Goal: Task Accomplishment & Management: Manage account settings

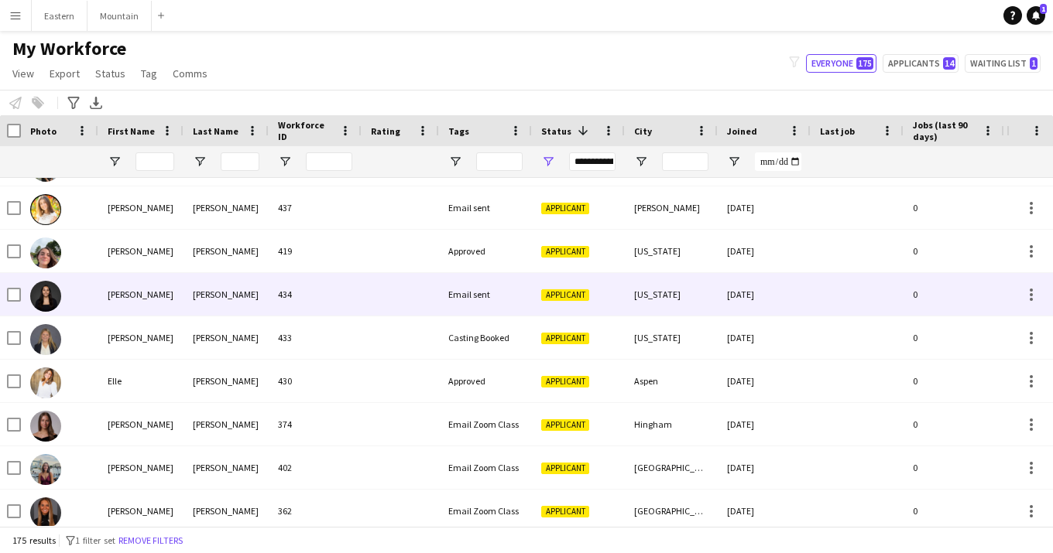
click at [154, 301] on div "[PERSON_NAME]" at bounding box center [140, 294] width 85 height 43
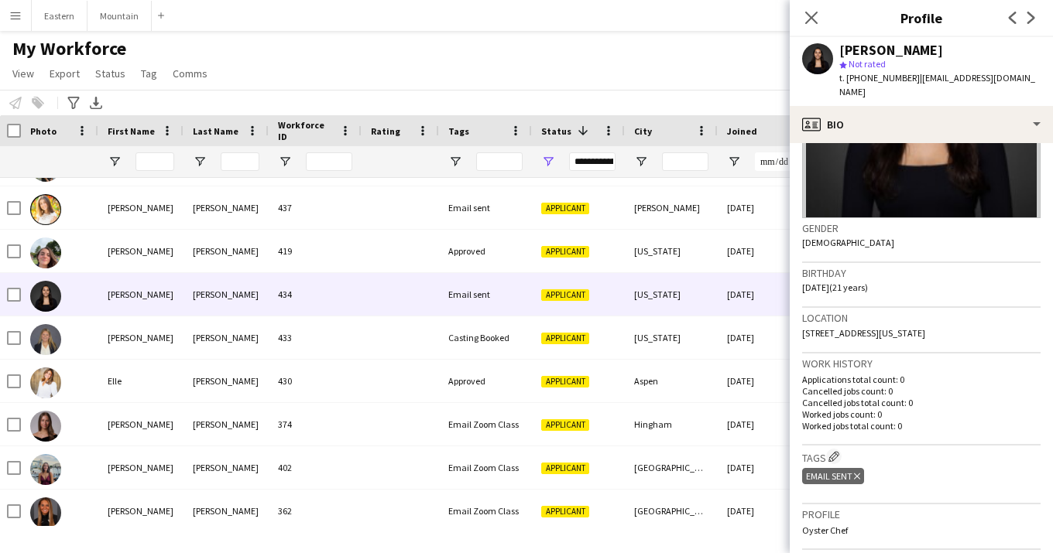
scroll to position [282, 0]
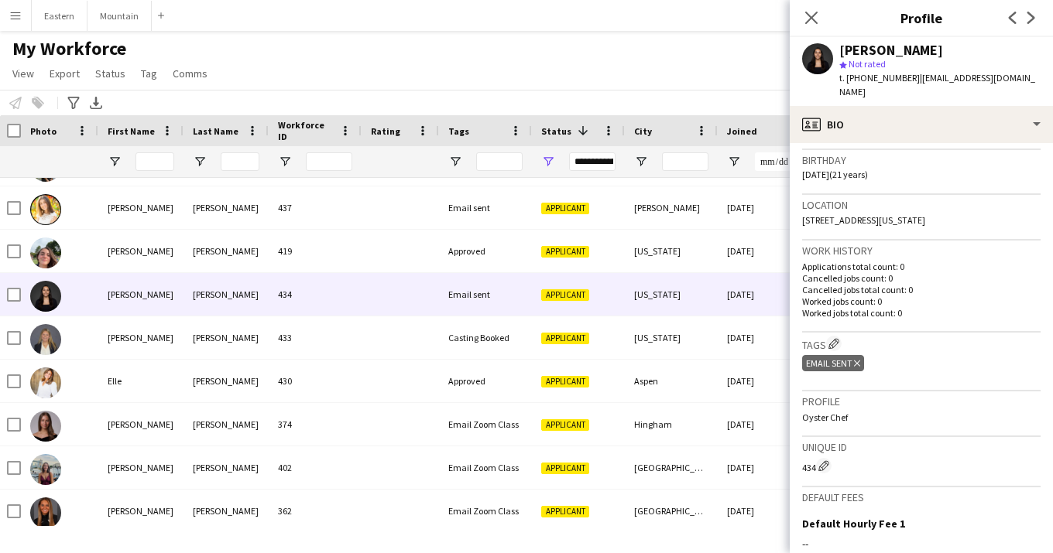
click at [859, 359] on icon "Delete tag" at bounding box center [857, 363] width 6 height 9
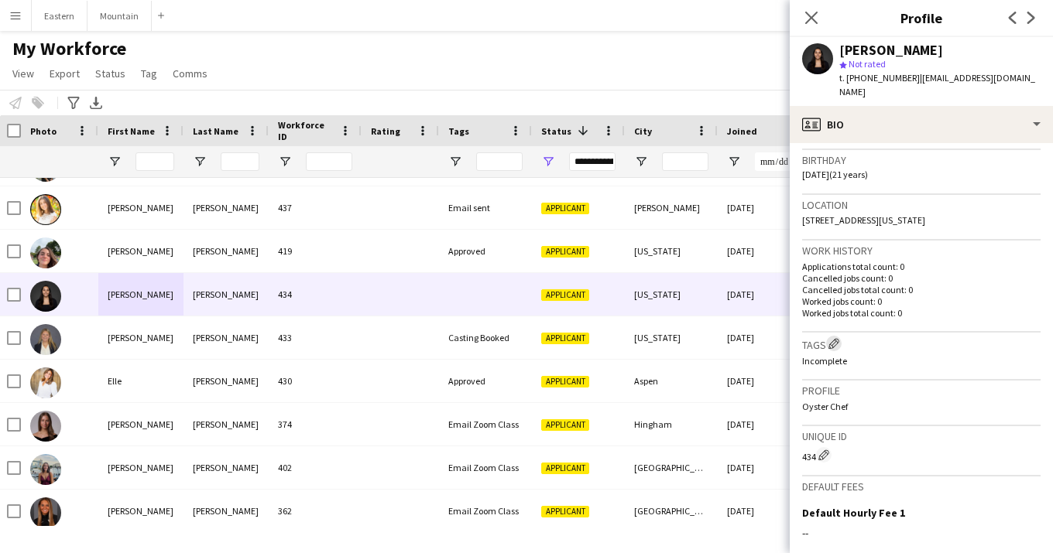
click at [838, 338] on app-icon "Edit crew company tags" at bounding box center [833, 343] width 11 height 11
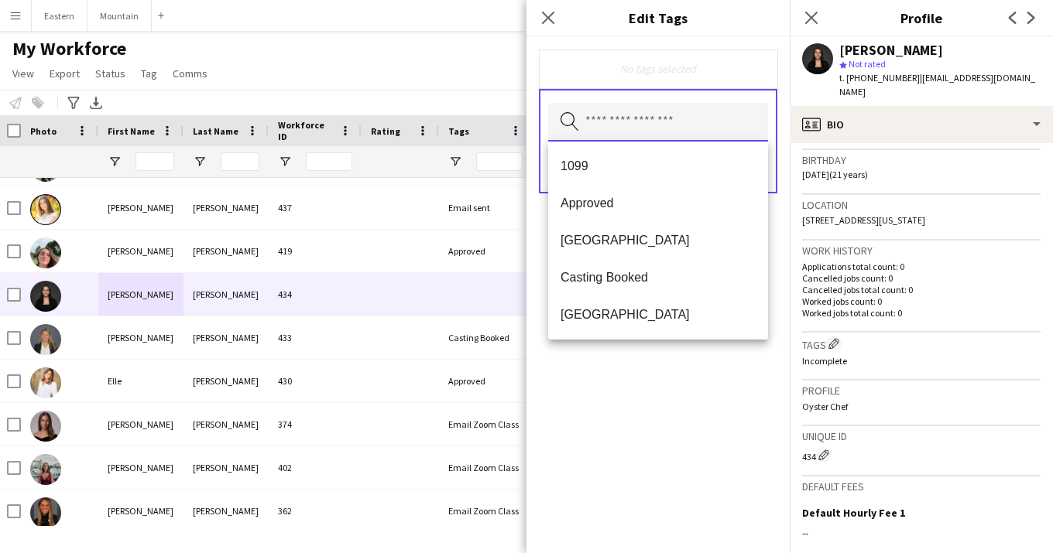
click at [638, 131] on input "text" at bounding box center [658, 122] width 220 height 39
click at [601, 268] on mat-option "Casting Booked" at bounding box center [658, 277] width 220 height 37
click at [638, 382] on div "Casting Booked Remove Search by tag name Save" at bounding box center [657, 295] width 263 height 516
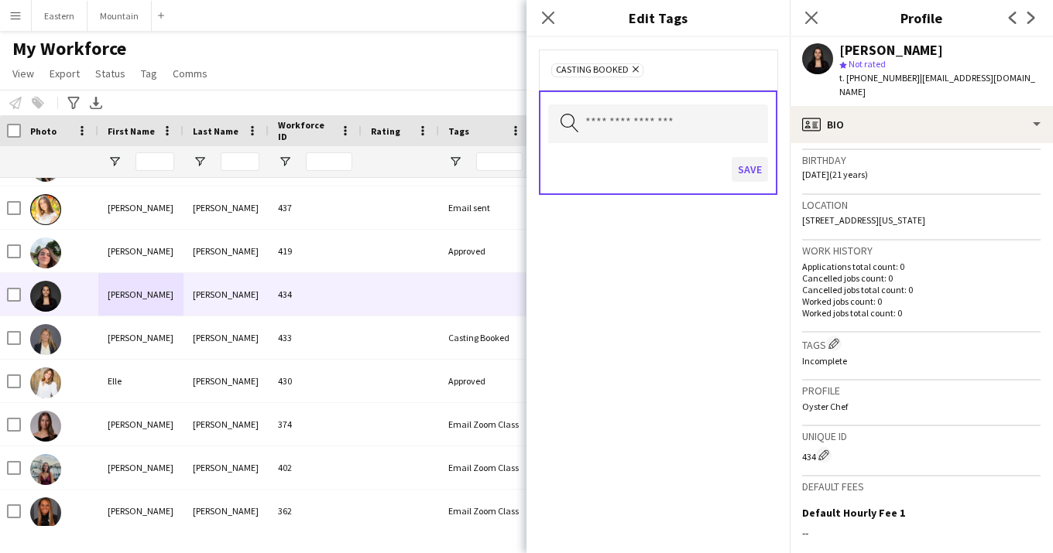
click at [748, 167] on button "Save" at bounding box center [749, 169] width 36 height 25
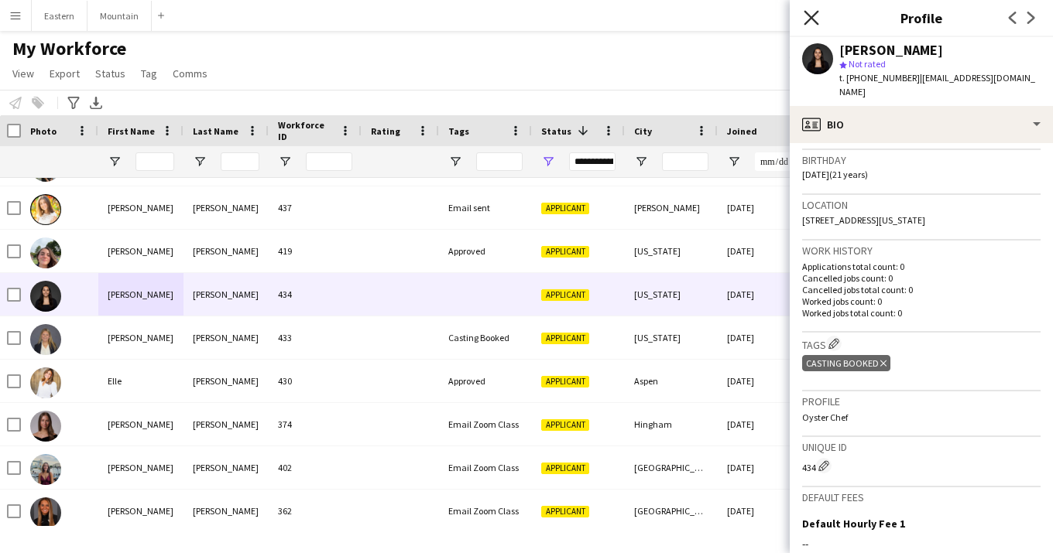
click at [812, 21] on icon "Close pop-in" at bounding box center [810, 17] width 15 height 15
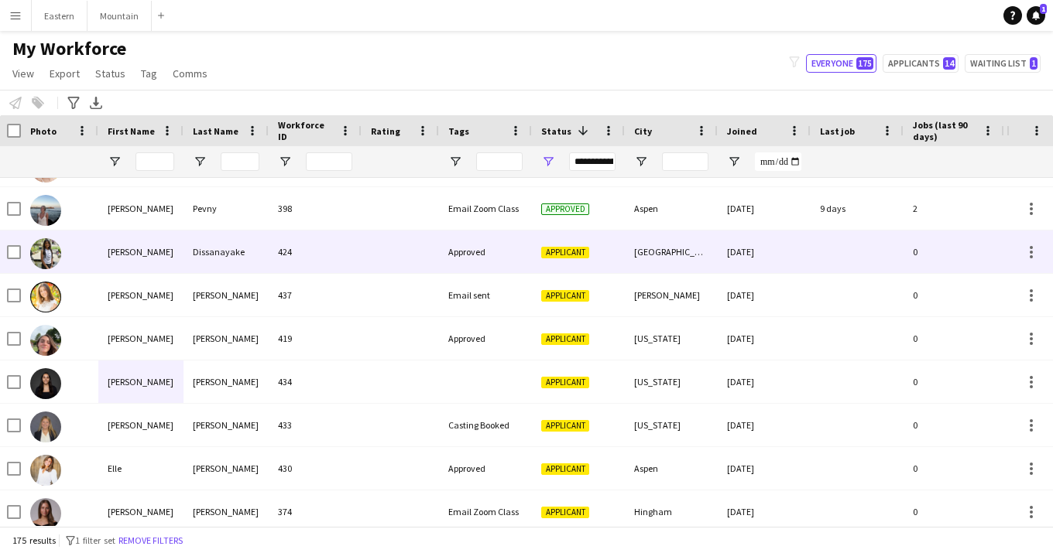
scroll to position [1866, 0]
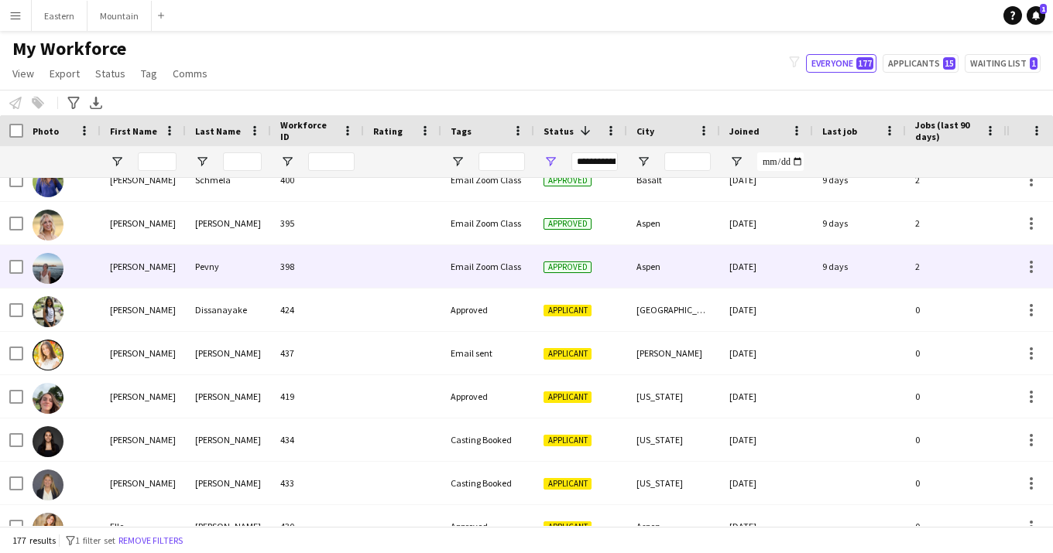
scroll to position [2027, 0]
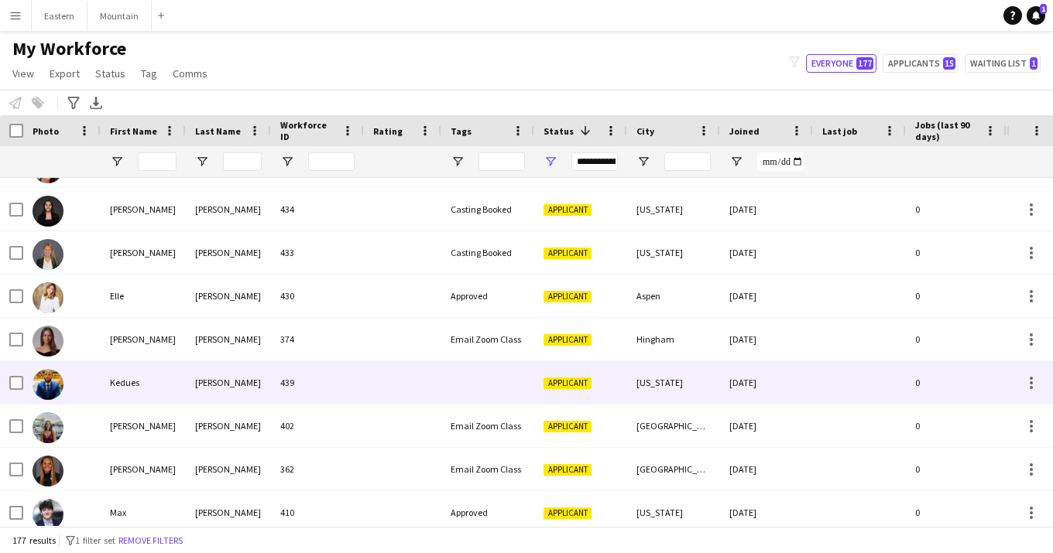
click at [455, 382] on div at bounding box center [487, 382] width 93 height 43
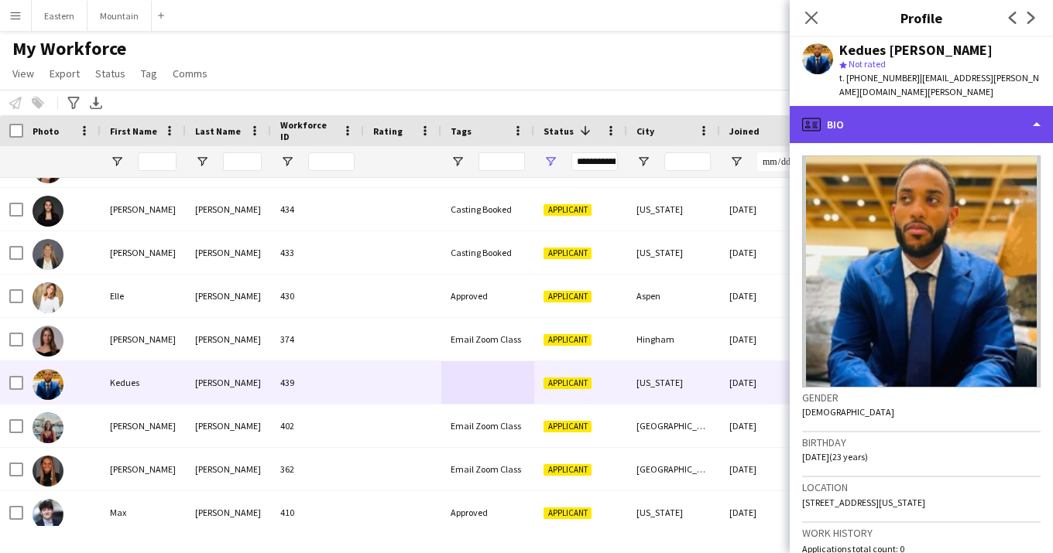
click at [877, 120] on div "profile Bio" at bounding box center [920, 124] width 263 height 37
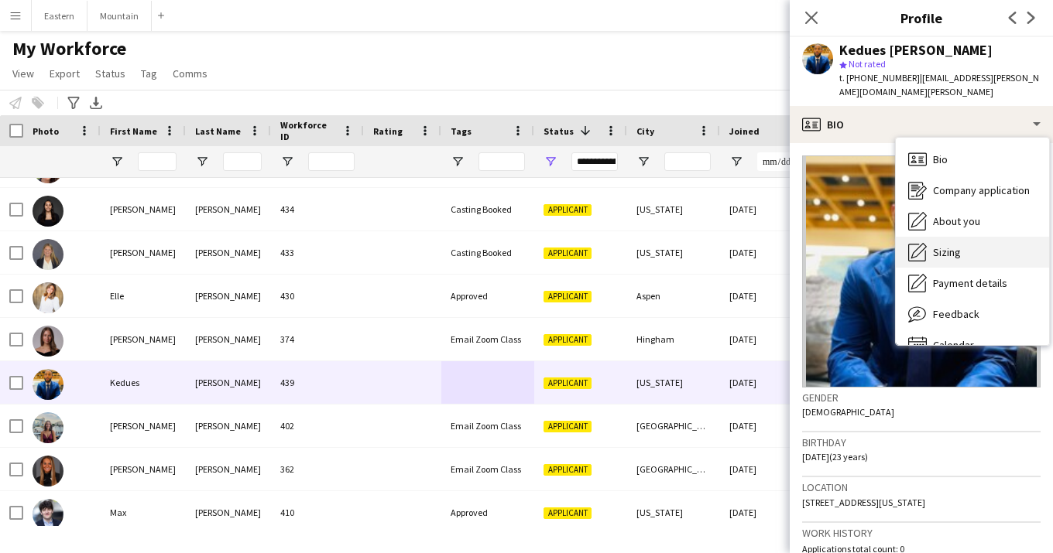
click at [950, 253] on span "Sizing" at bounding box center [947, 252] width 28 height 14
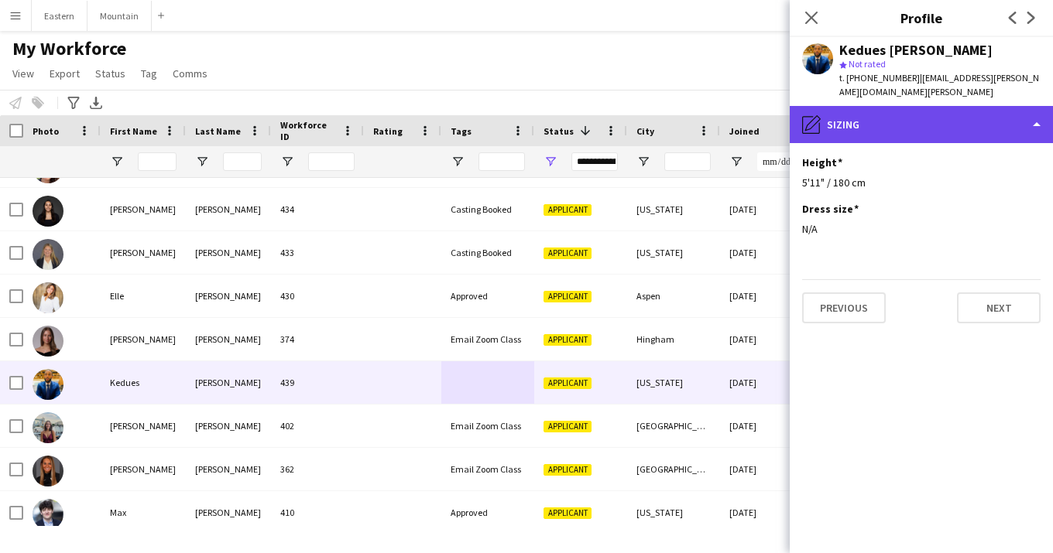
click at [905, 129] on div "pencil4 [GEOGRAPHIC_DATA]" at bounding box center [920, 124] width 263 height 37
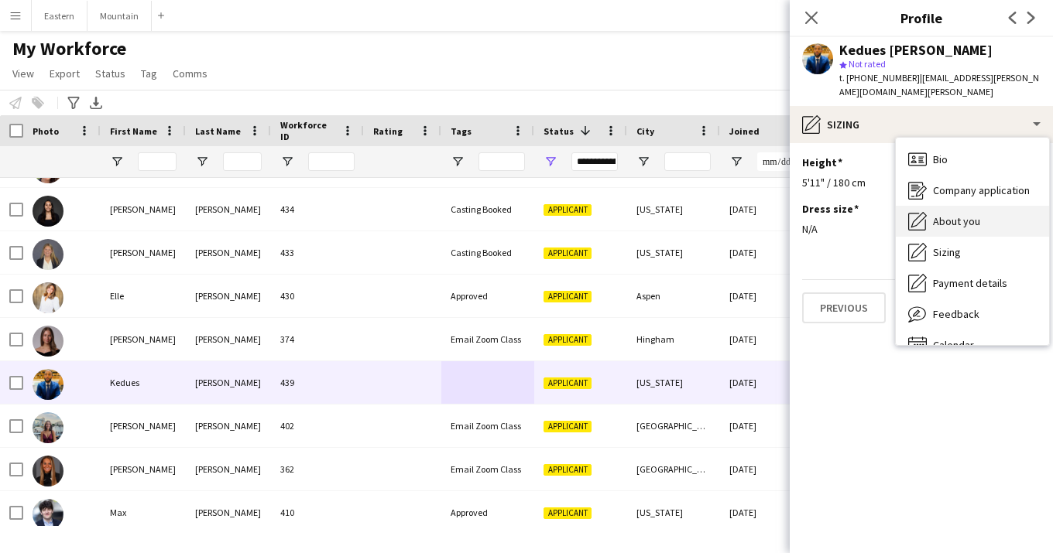
click at [947, 219] on span "About you" at bounding box center [956, 221] width 47 height 14
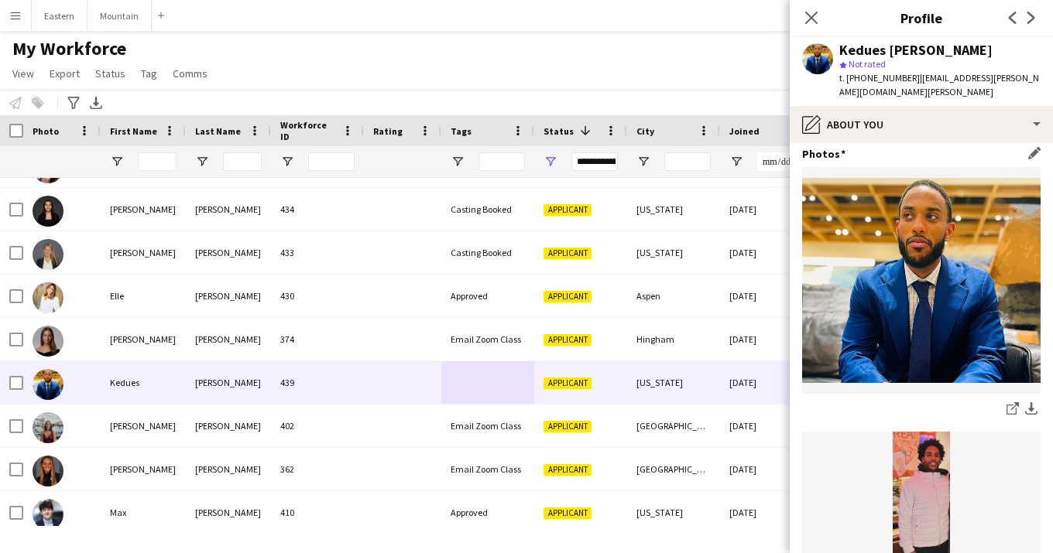
scroll to position [0, 0]
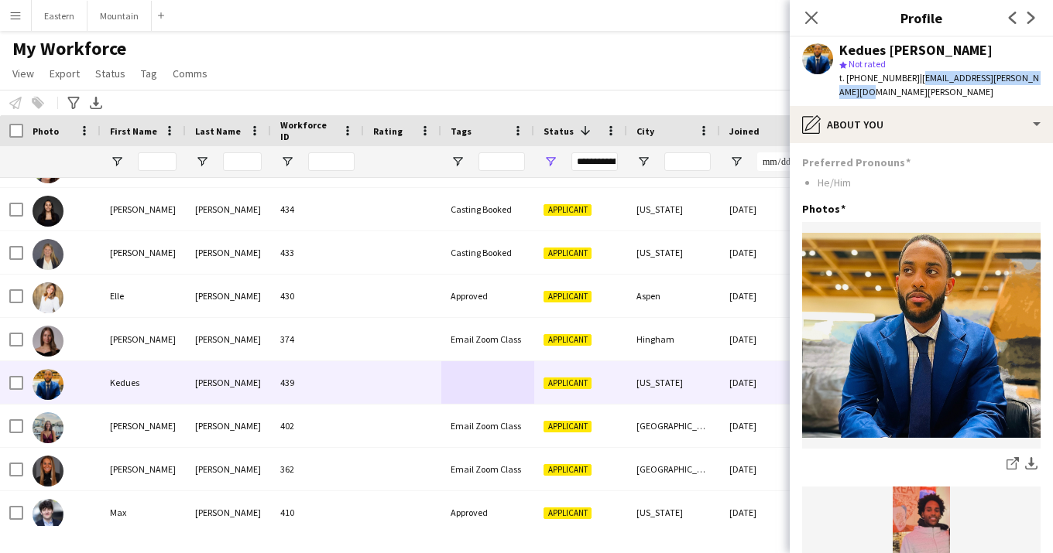
drag, startPoint x: 907, startPoint y: 79, endPoint x: 915, endPoint y: 92, distance: 15.3
click at [915, 92] on div "t. [PHONE_NUMBER] | [EMAIL_ADDRESS][PERSON_NAME][DOMAIN_NAME][PERSON_NAME]" at bounding box center [939, 85] width 201 height 28
copy span "[EMAIL_ADDRESS][PERSON_NAME][DOMAIN_NAME][PERSON_NAME]"
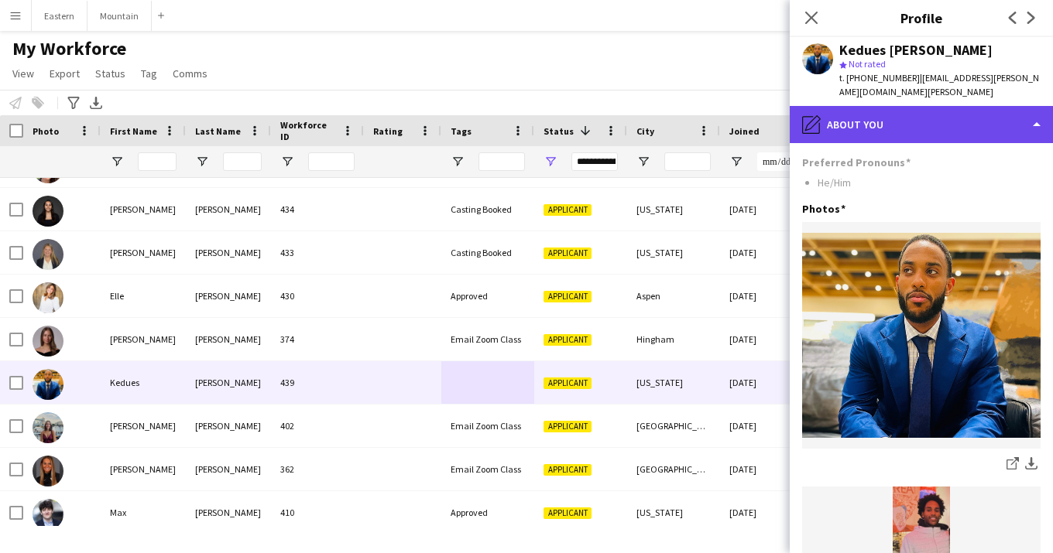
click at [868, 131] on div "pencil4 About you" at bounding box center [920, 124] width 263 height 37
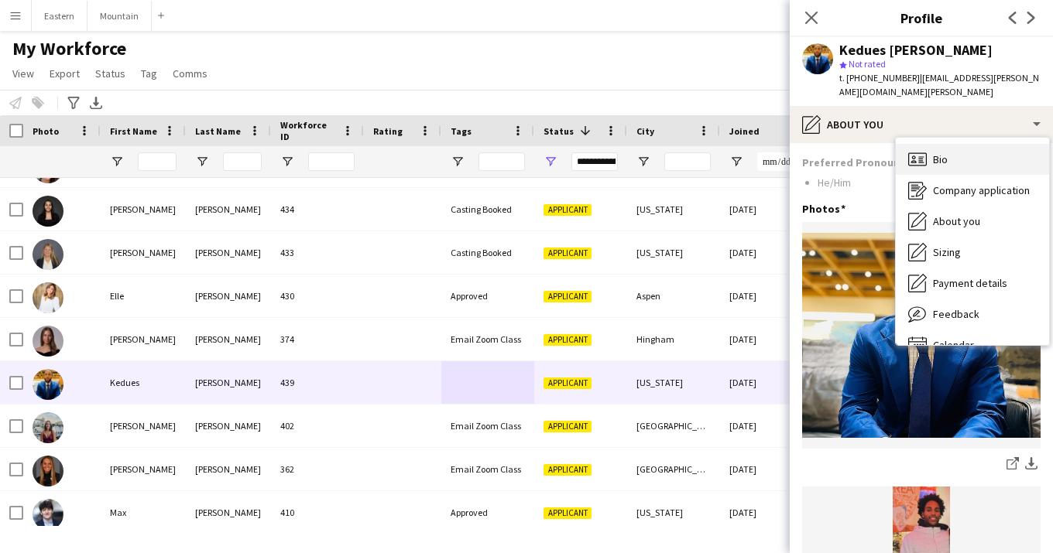
click at [935, 164] on span "Bio" at bounding box center [940, 159] width 15 height 14
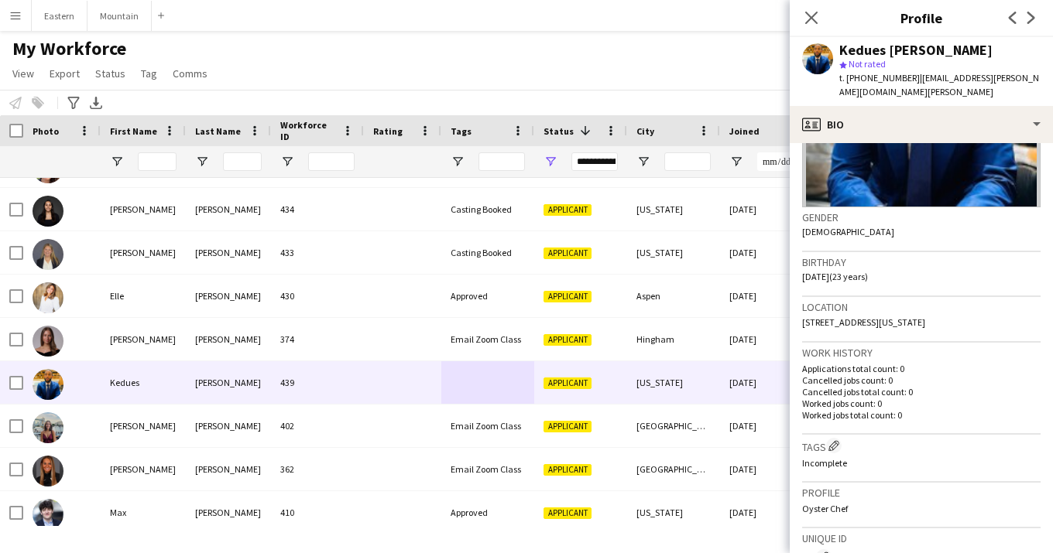
scroll to position [183, 0]
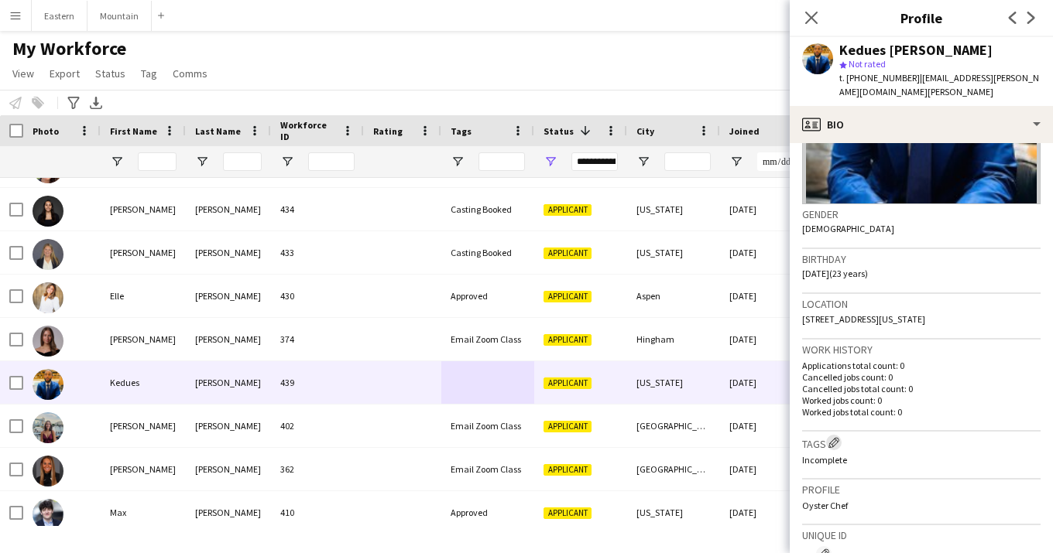
click at [836, 440] on app-icon "Edit crew company tags" at bounding box center [833, 442] width 11 height 11
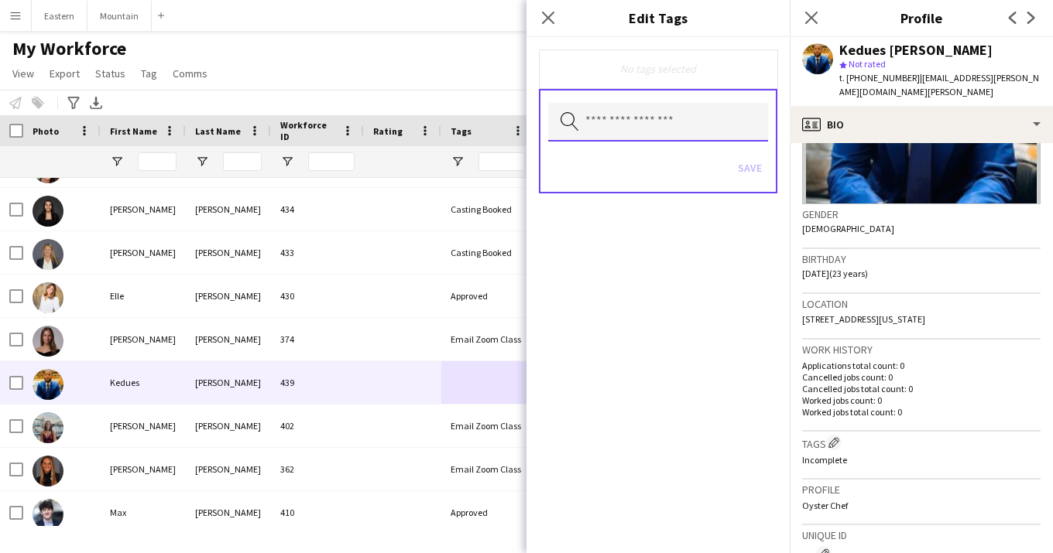
click at [639, 129] on input "text" at bounding box center [658, 122] width 220 height 39
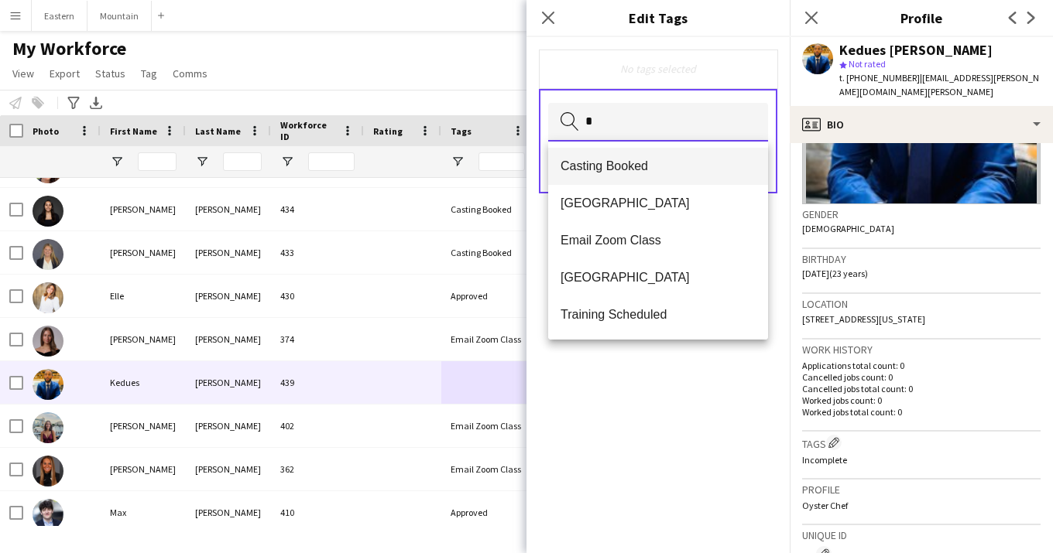
type input "*"
click at [609, 166] on span "Casting Booked" at bounding box center [657, 166] width 195 height 15
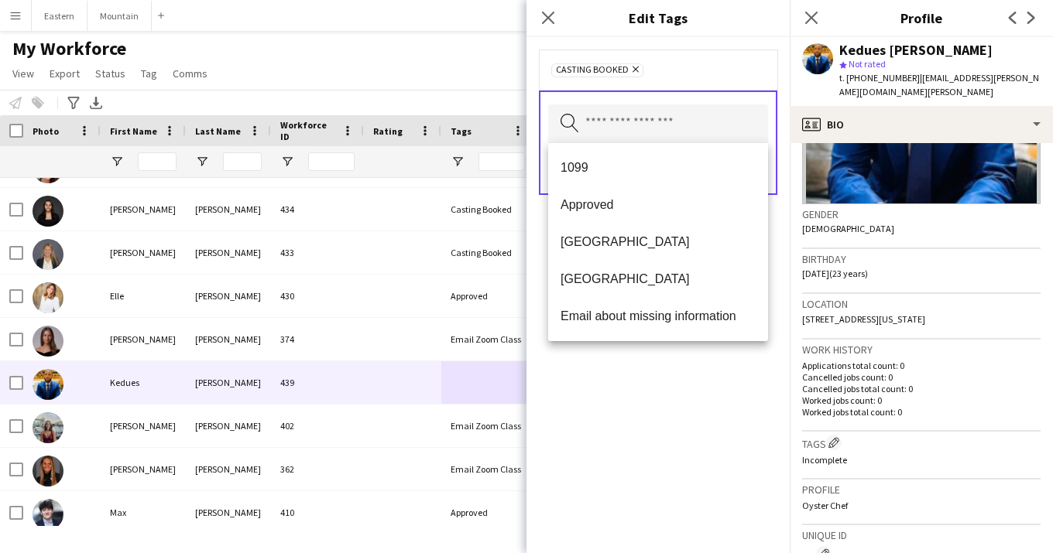
click at [676, 374] on div "Casting Booked Remove Search by tag name Save" at bounding box center [657, 295] width 263 height 516
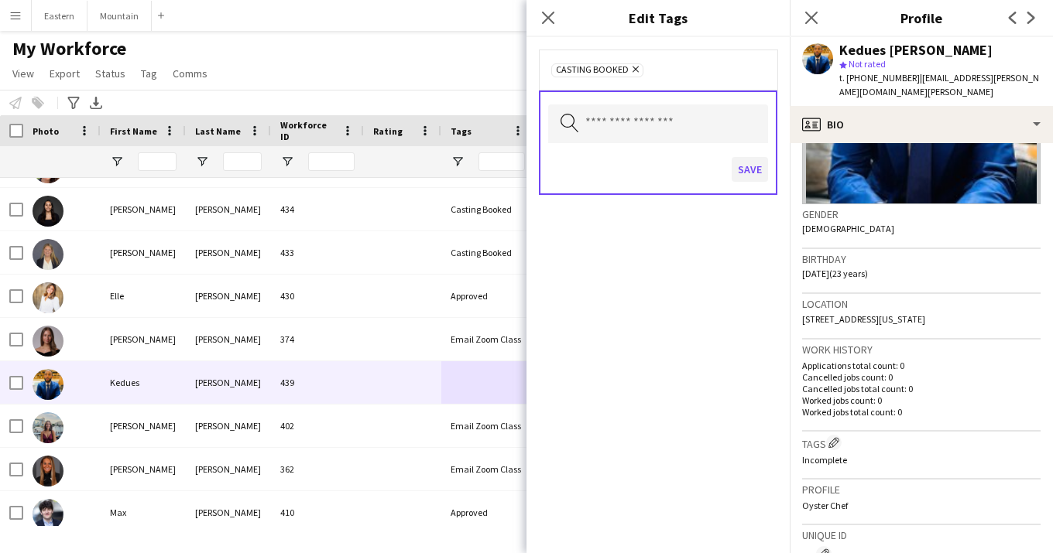
click at [755, 167] on button "Save" at bounding box center [749, 169] width 36 height 25
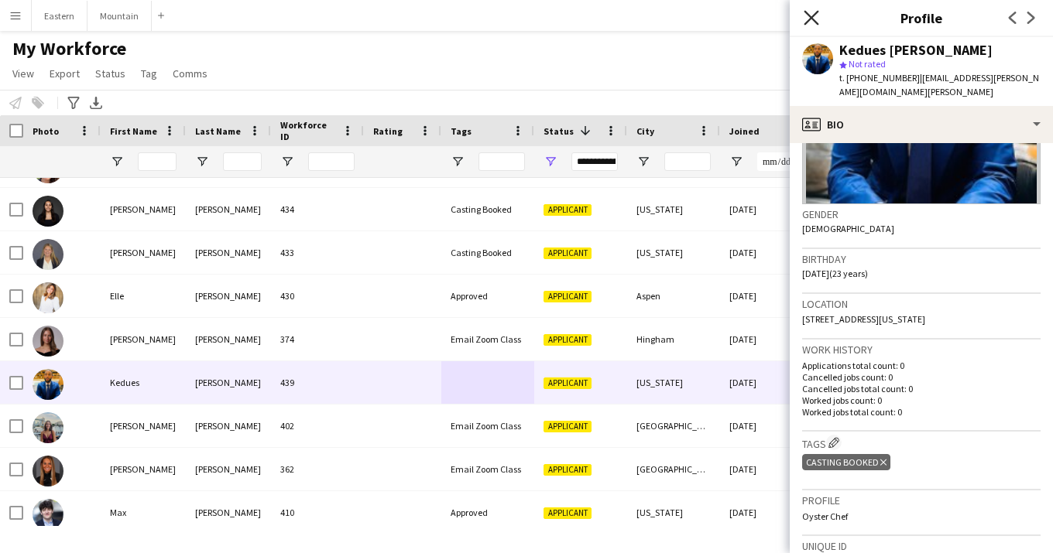
click at [810, 18] on icon at bounding box center [810, 17] width 15 height 15
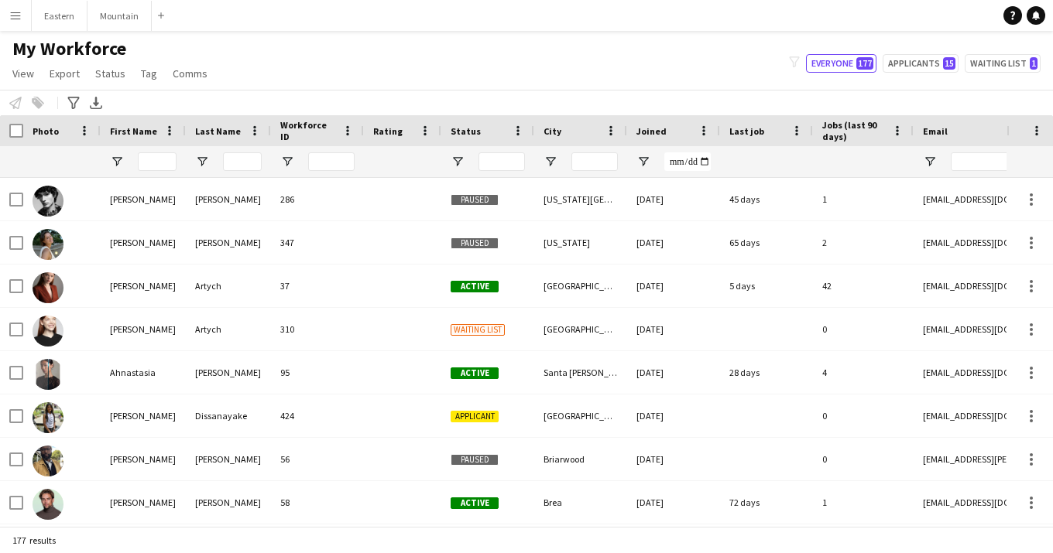
type input "**********"
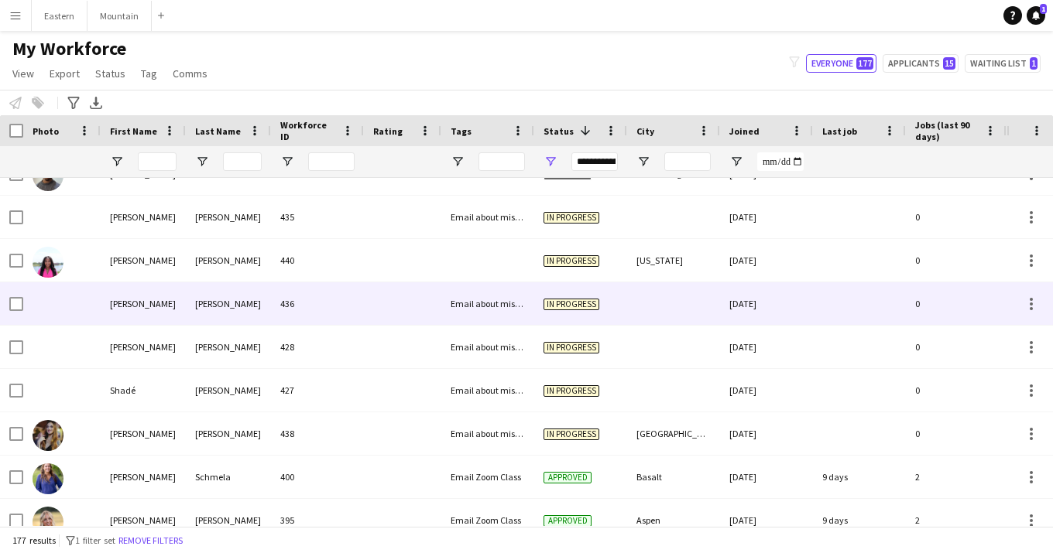
scroll to position [1498, 0]
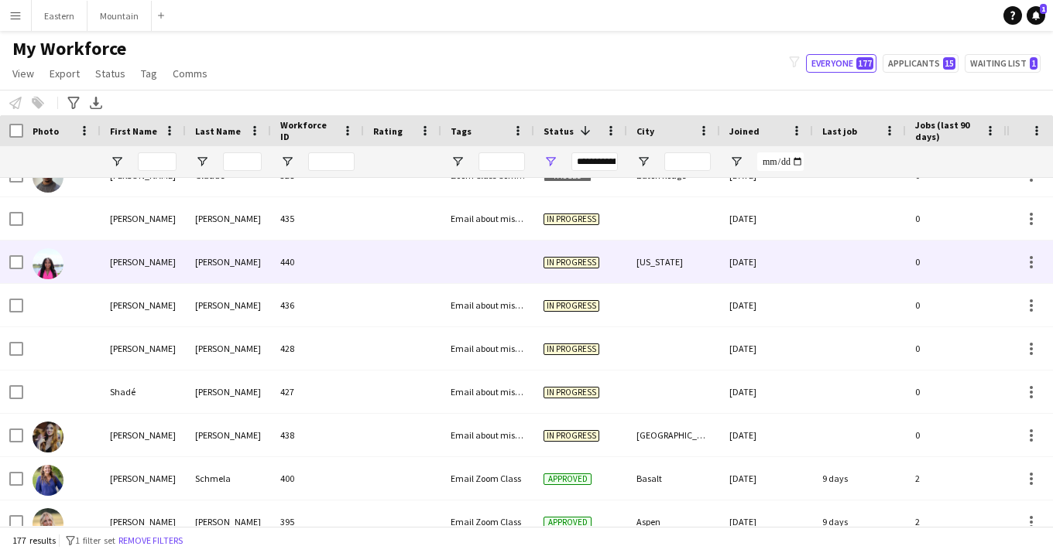
click at [495, 271] on div at bounding box center [487, 262] width 93 height 43
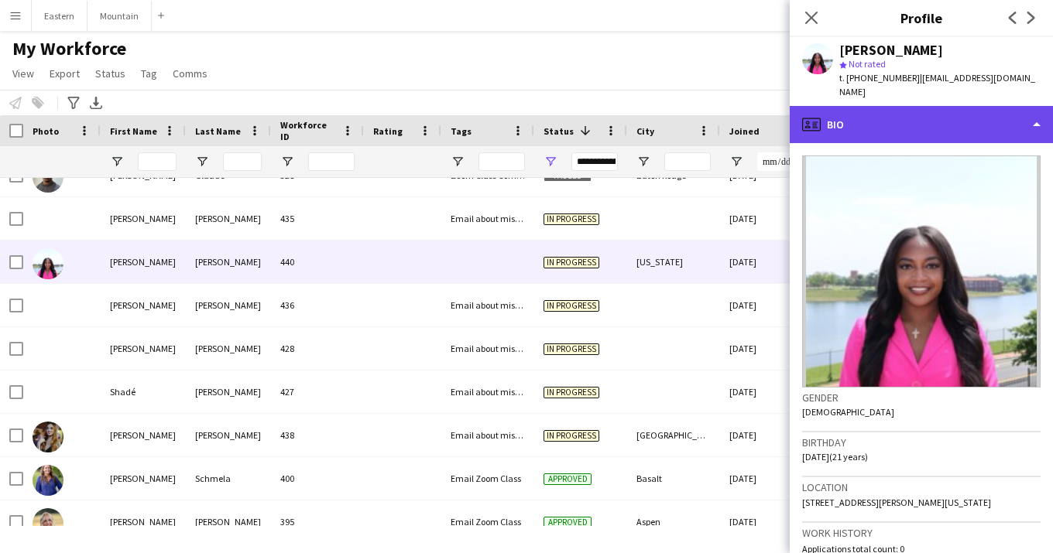
click at [894, 114] on div "profile Bio" at bounding box center [920, 124] width 263 height 37
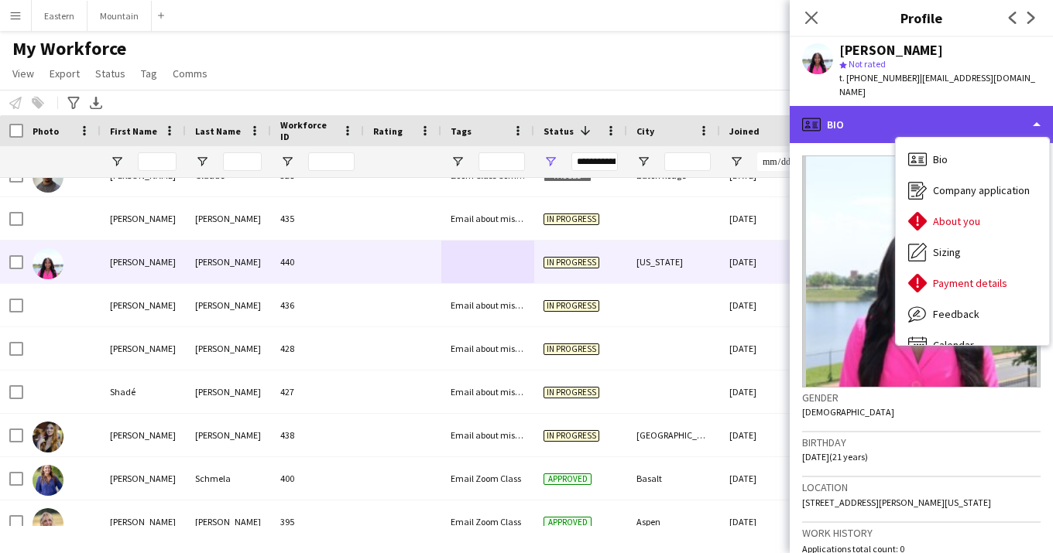
click at [894, 114] on div "profile Bio" at bounding box center [920, 124] width 263 height 37
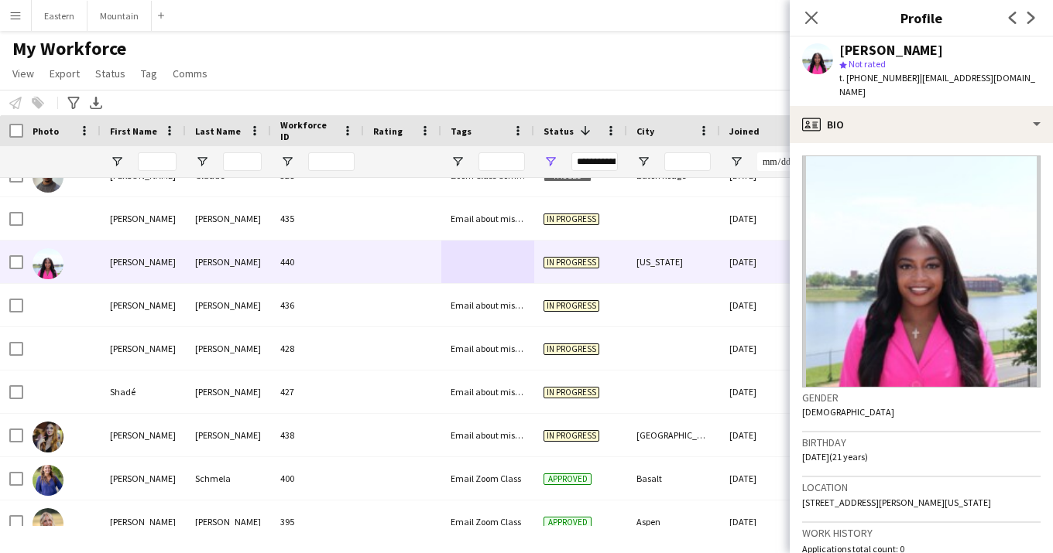
drag, startPoint x: 909, startPoint y: 78, endPoint x: 1035, endPoint y: 78, distance: 125.4
click at [1035, 78] on div "Gabrielle Crapps star Not rated t. +17736140253 | gabriellecrapps2026@gmail.com" at bounding box center [920, 71] width 263 height 69
copy span "[EMAIL_ADDRESS][DOMAIN_NAME]"
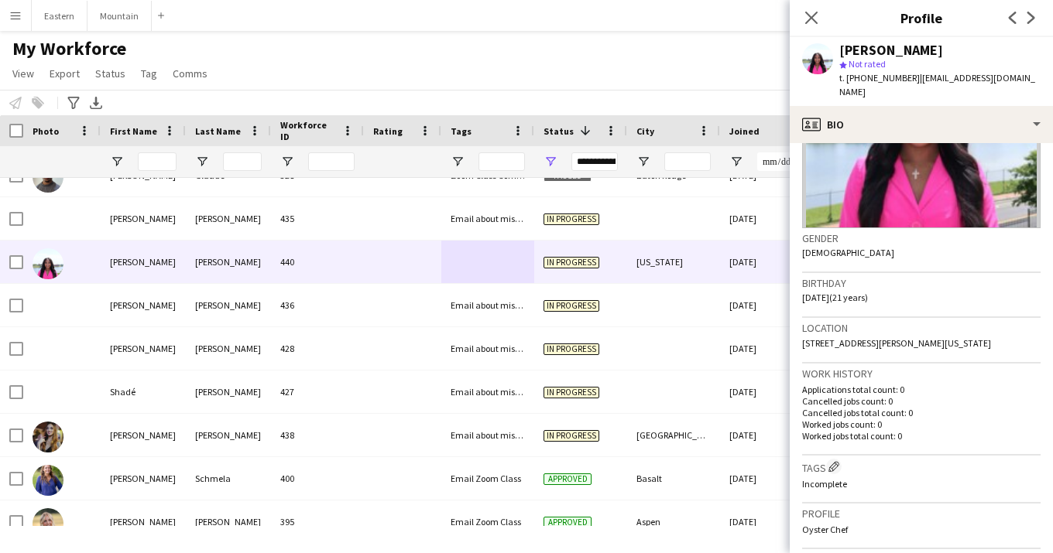
scroll to position [169, 0]
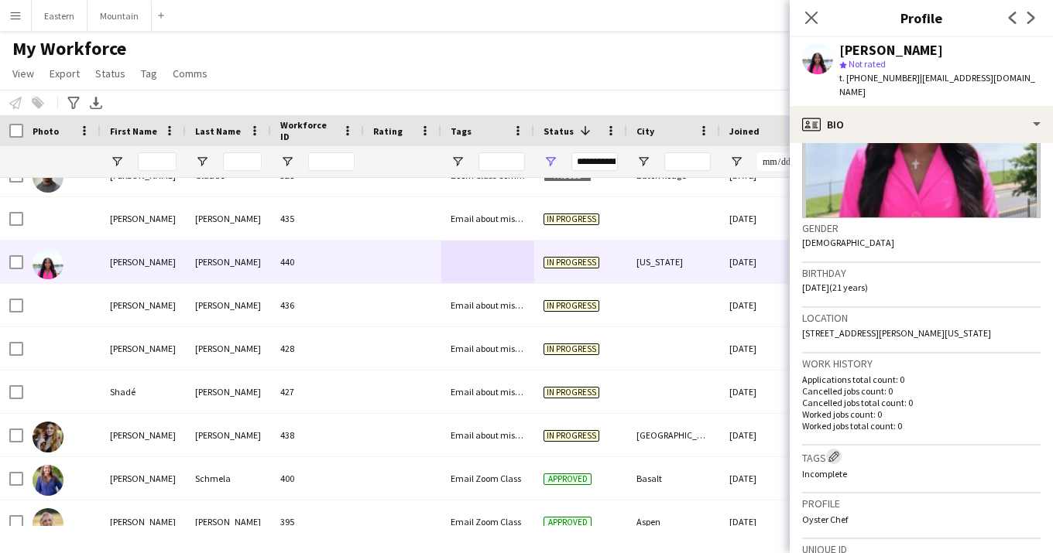
click at [839, 451] on app-icon "Edit crew company tags" at bounding box center [833, 456] width 11 height 11
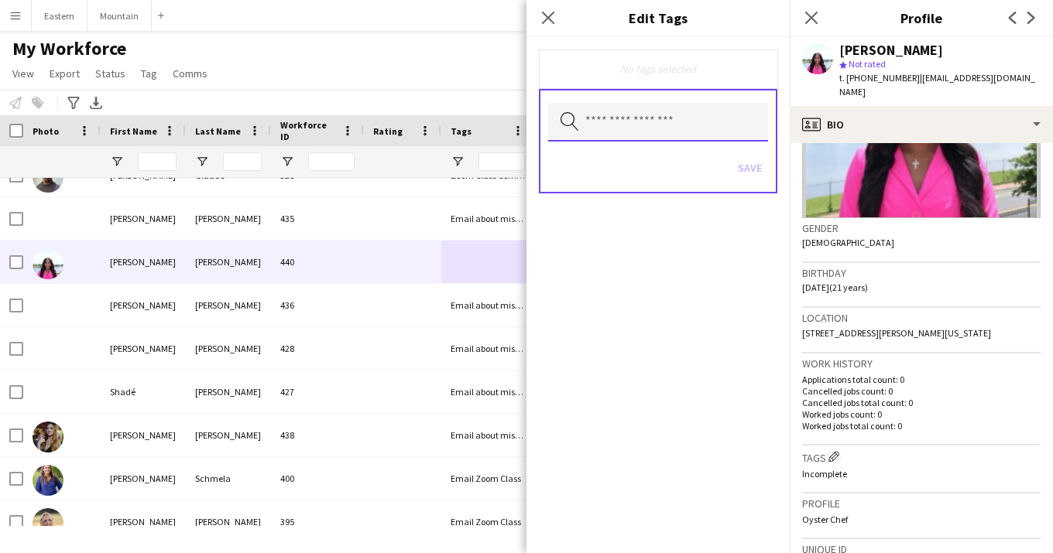
click at [652, 139] on input "text" at bounding box center [658, 122] width 220 height 39
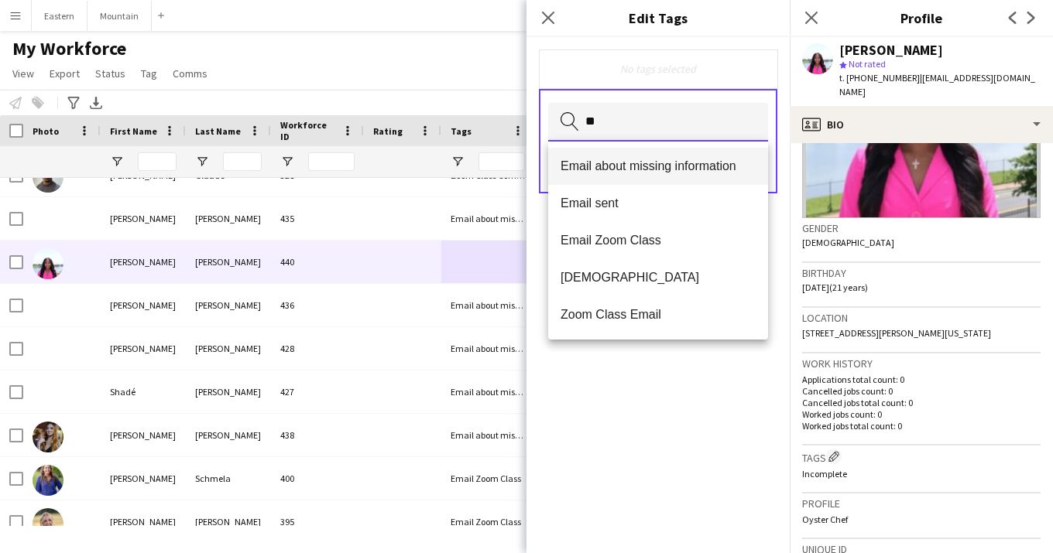
type input "**"
click at [658, 165] on span "Email about missing information" at bounding box center [657, 166] width 195 height 15
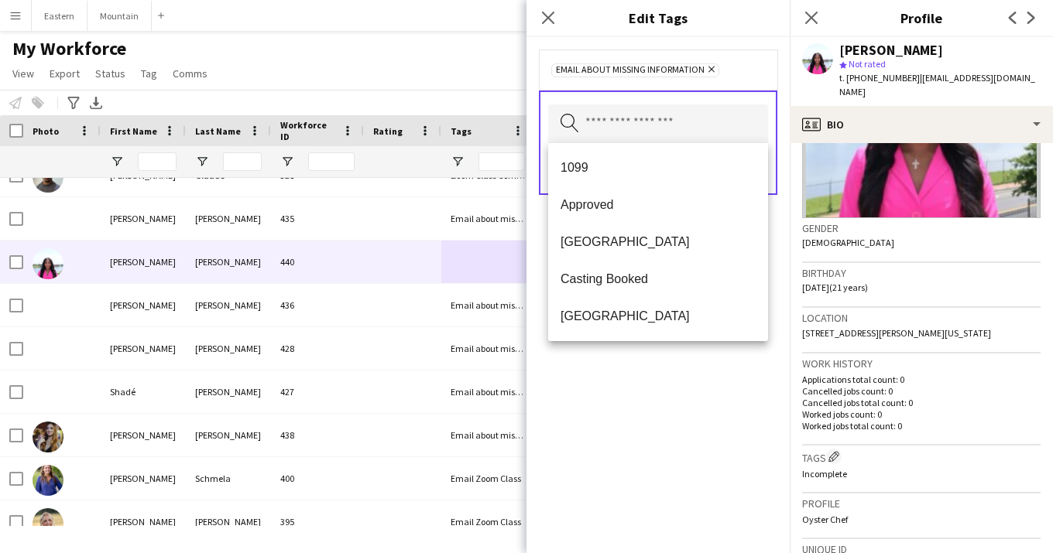
click at [679, 391] on div "Email about missing information Remove Search by tag name Save" at bounding box center [657, 295] width 263 height 516
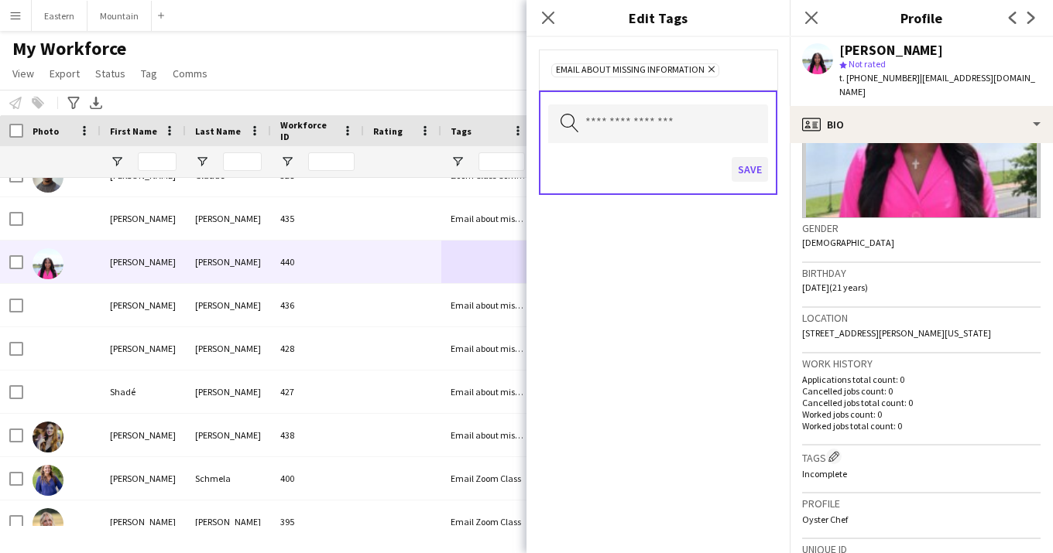
click at [746, 161] on button "Save" at bounding box center [749, 169] width 36 height 25
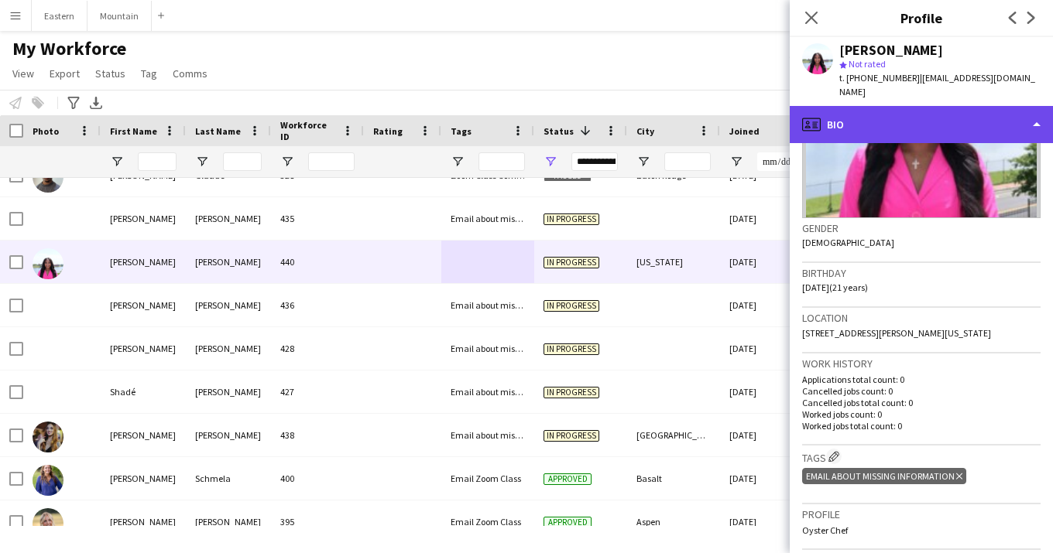
click at [883, 108] on div "profile Bio" at bounding box center [920, 124] width 263 height 37
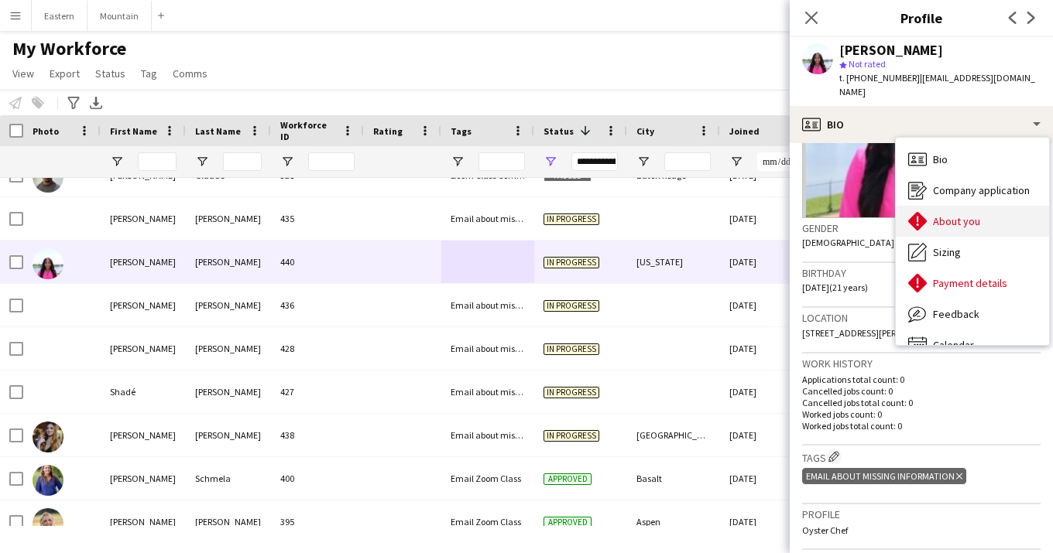
click at [957, 214] on span "About you" at bounding box center [956, 221] width 47 height 14
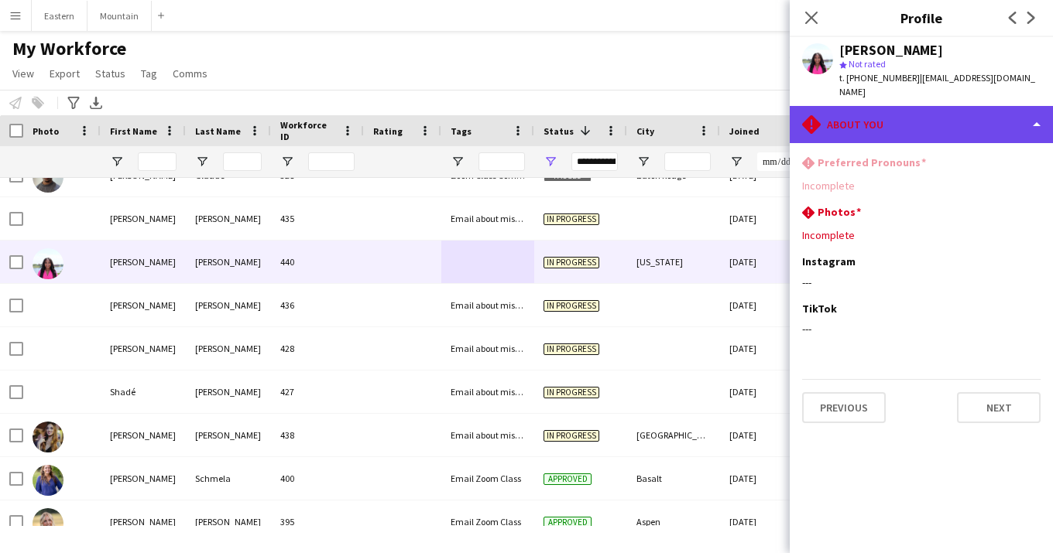
click at [916, 114] on div "rhombus-alert About you" at bounding box center [920, 124] width 263 height 37
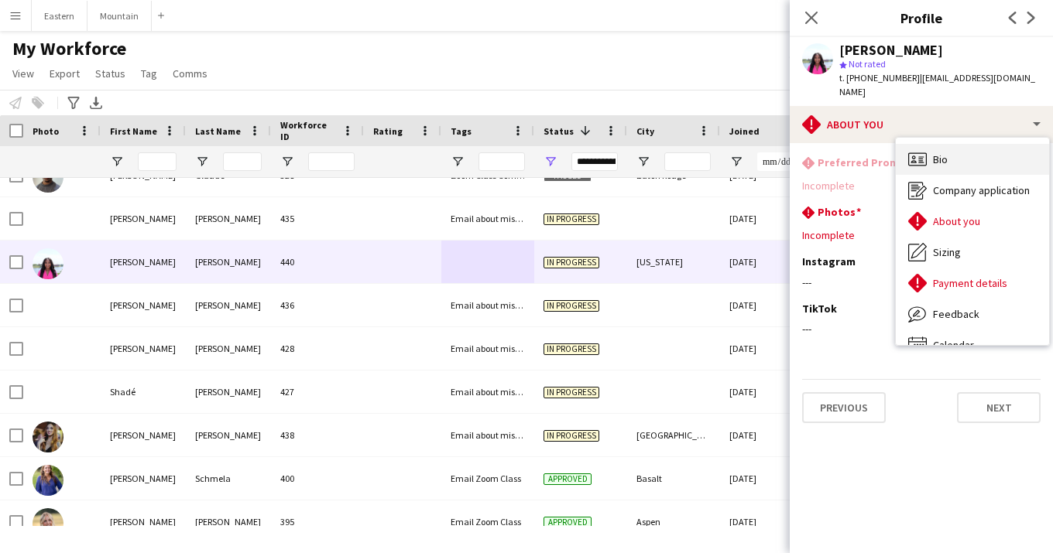
click at [953, 149] on div "Bio Bio" at bounding box center [971, 159] width 153 height 31
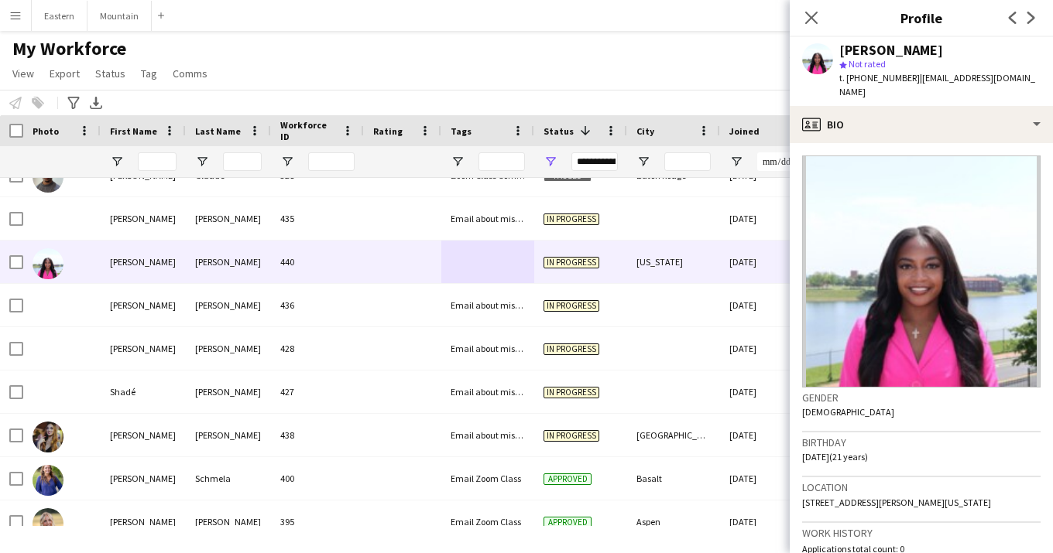
scroll to position [0, 0]
click at [810, 18] on icon "Close pop-in" at bounding box center [810, 17] width 15 height 15
